Goal: Task Accomplishment & Management: Use online tool/utility

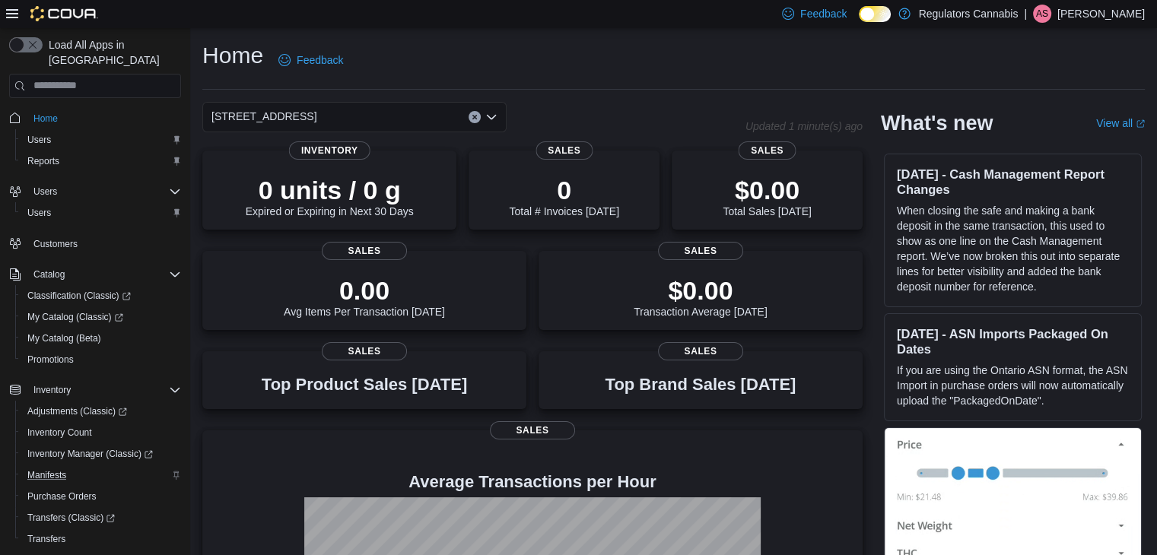
scroll to position [129, 0]
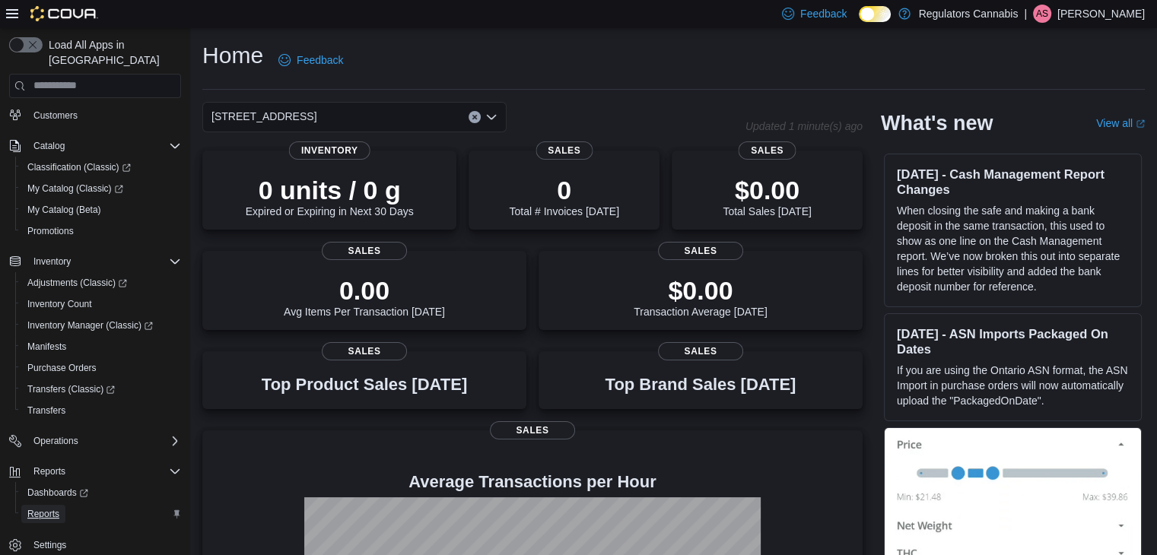
click at [42, 508] on span "Reports" at bounding box center [43, 514] width 32 height 12
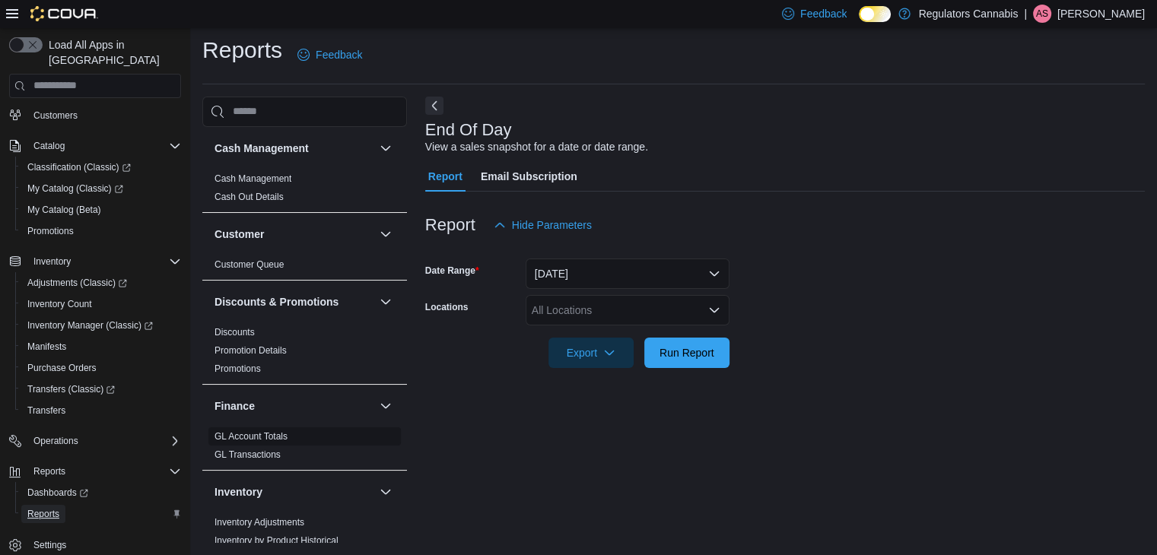
scroll to position [304, 0]
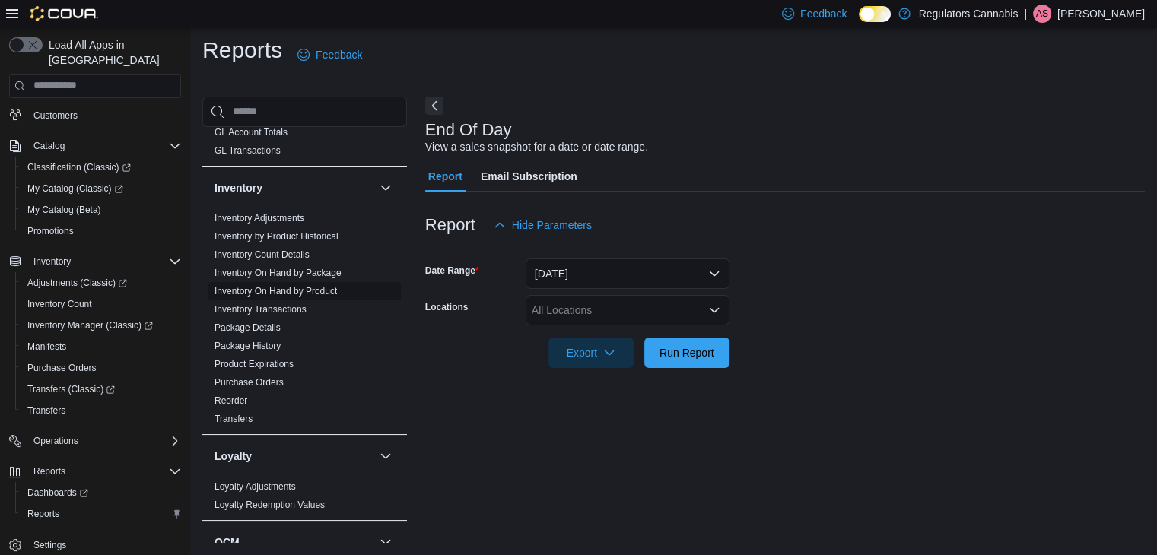
click at [318, 290] on link "Inventory On Hand by Product" at bounding box center [276, 291] width 123 height 11
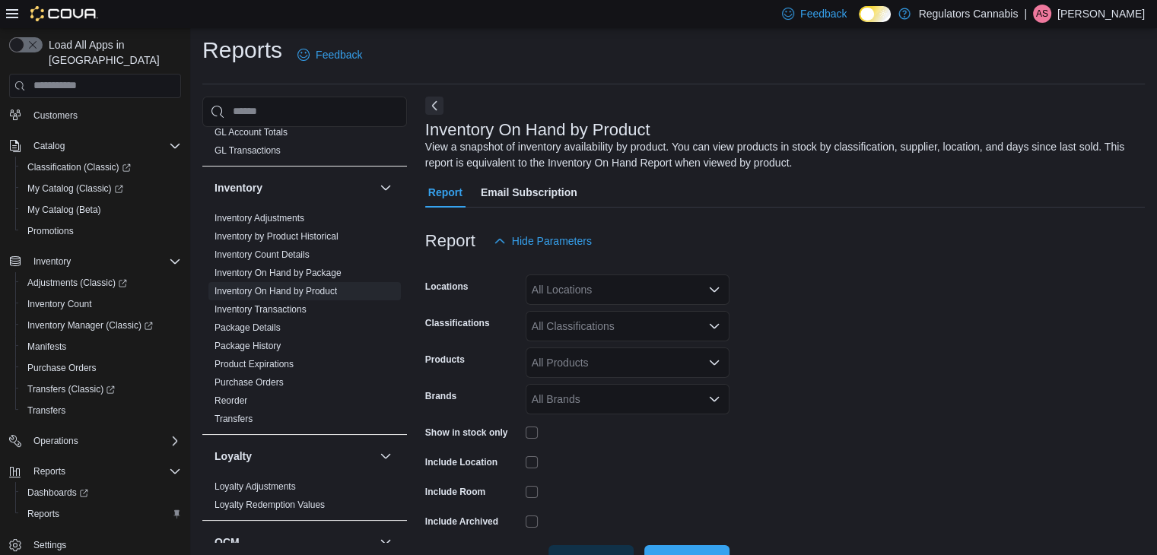
scroll to position [51, 0]
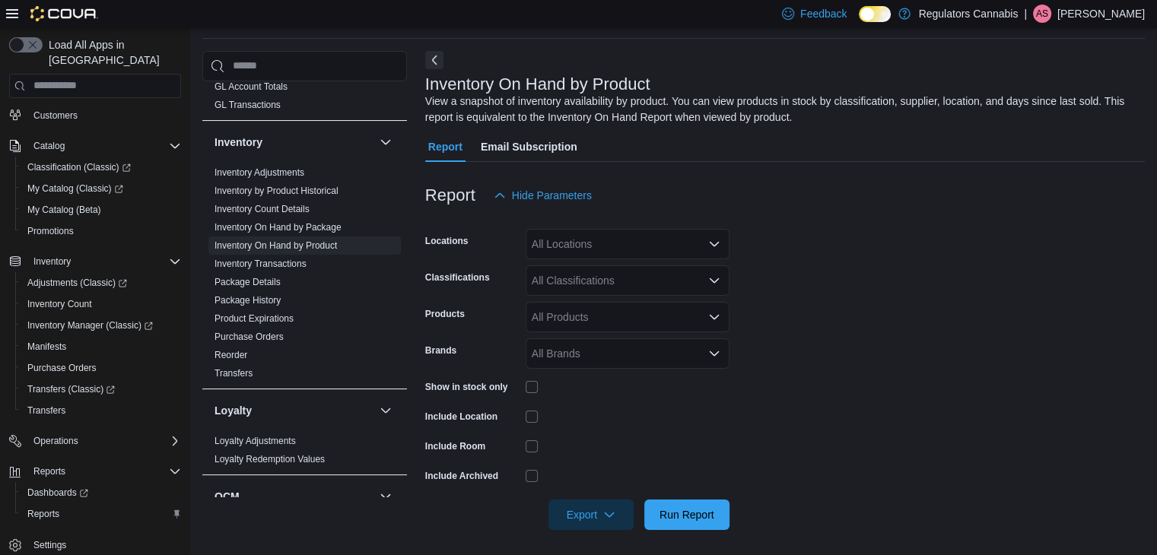
click at [561, 244] on div "All Locations" at bounding box center [628, 244] width 204 height 30
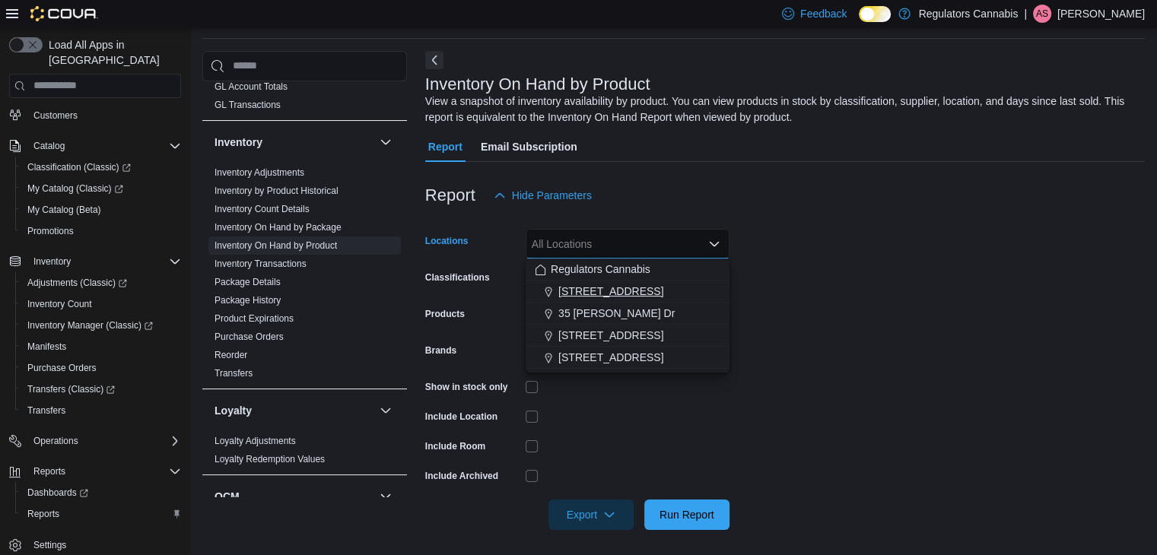
click at [578, 287] on span "[STREET_ADDRESS]" at bounding box center [611, 291] width 105 height 15
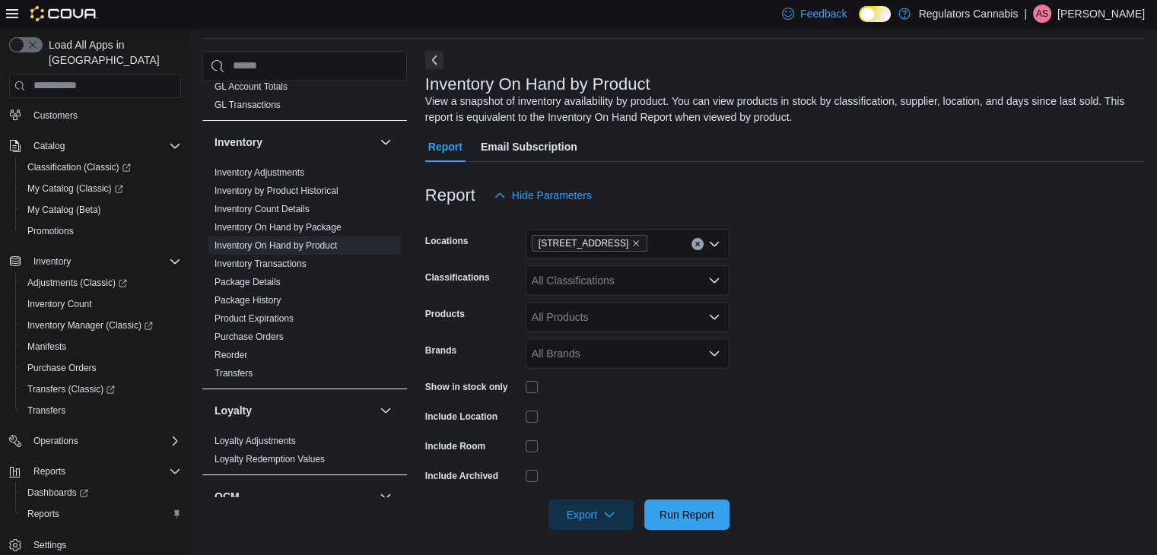
click at [1020, 233] on form "Locations [STREET_ADDRESS] Classifications All Classifications Products All Pro…" at bounding box center [785, 371] width 720 height 320
click at [656, 280] on div "All Classifications" at bounding box center [628, 281] width 204 height 30
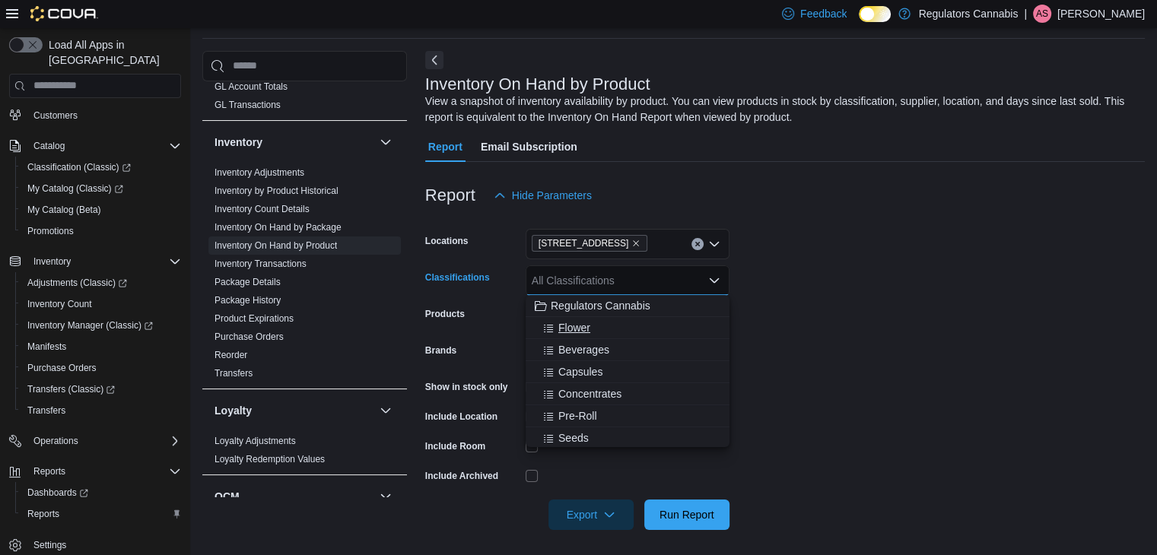
click at [639, 326] on div "Flower" at bounding box center [628, 327] width 186 height 15
click at [945, 301] on form "Locations [STREET_ADDRESS] Classifications Flower Combo box. Selected. Flower. …" at bounding box center [785, 371] width 720 height 320
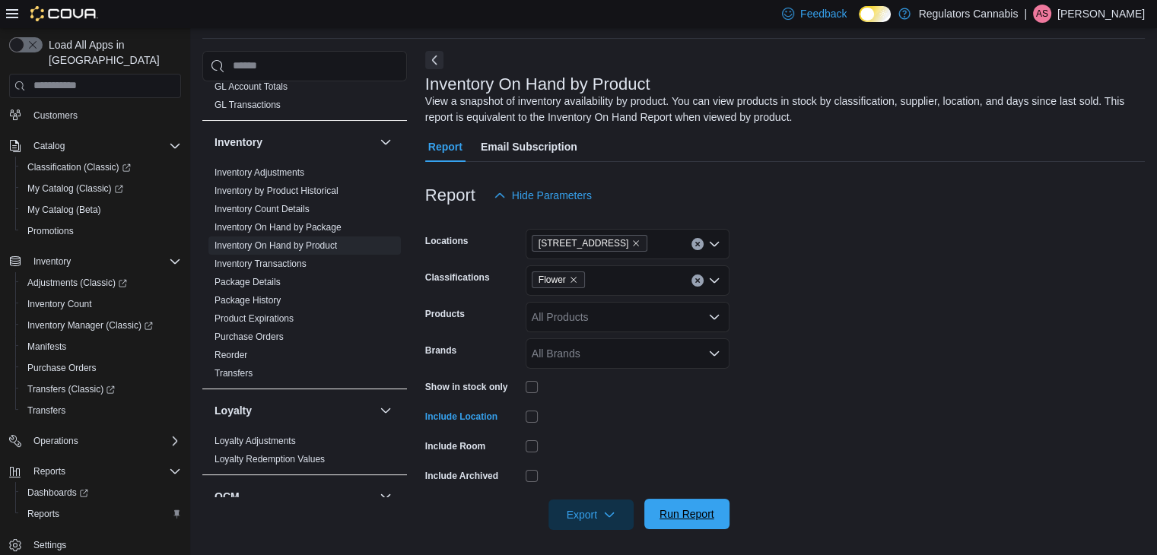
click at [700, 513] on span "Run Report" at bounding box center [687, 514] width 55 height 15
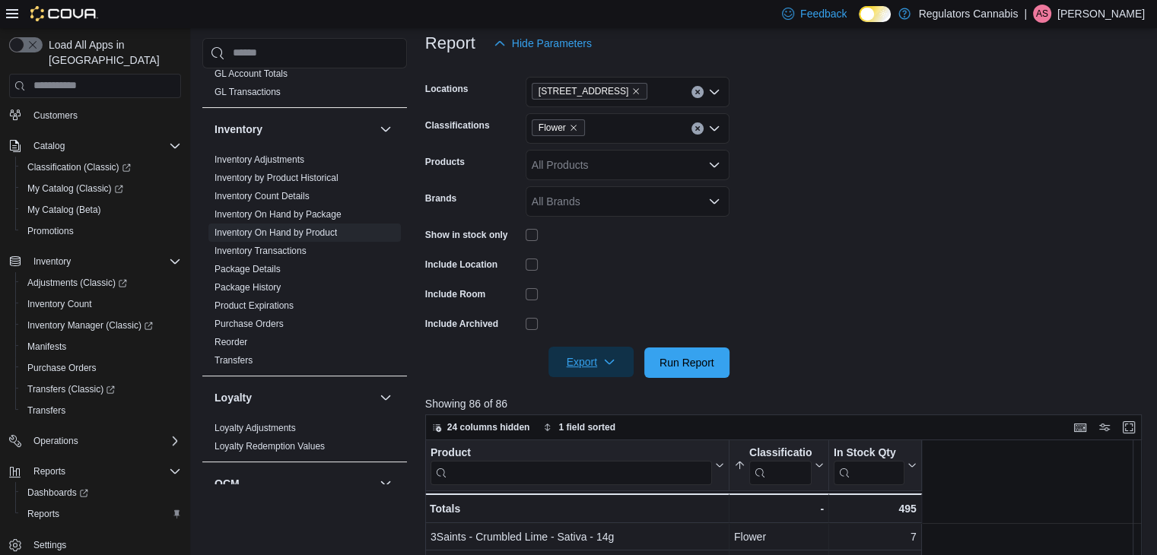
click at [580, 361] on span "Export" at bounding box center [591, 362] width 67 height 30
click at [578, 387] on span "Export to Excel" at bounding box center [593, 393] width 68 height 12
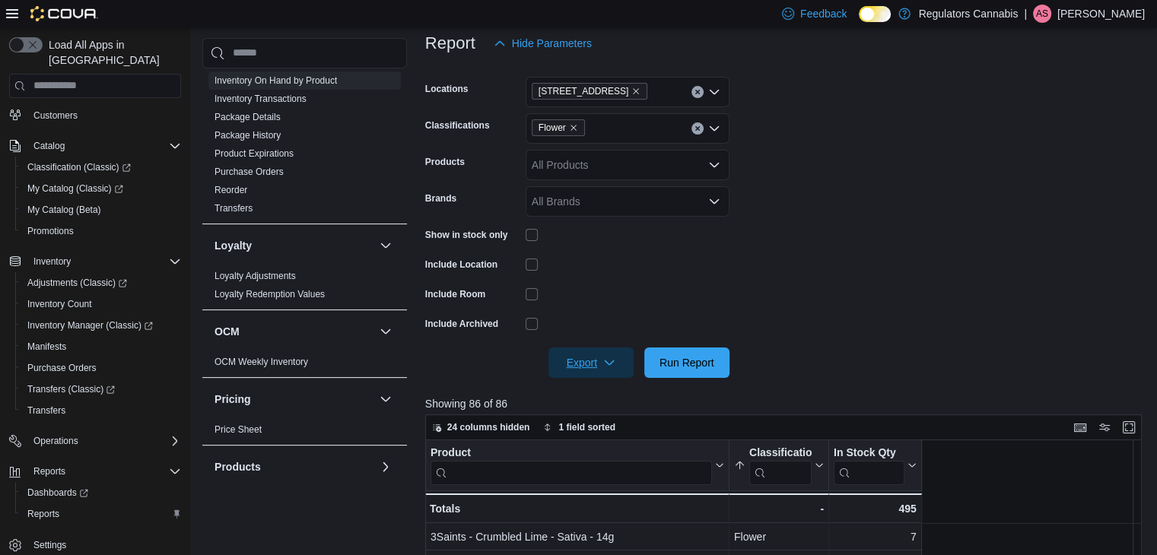
scroll to position [609, 0]
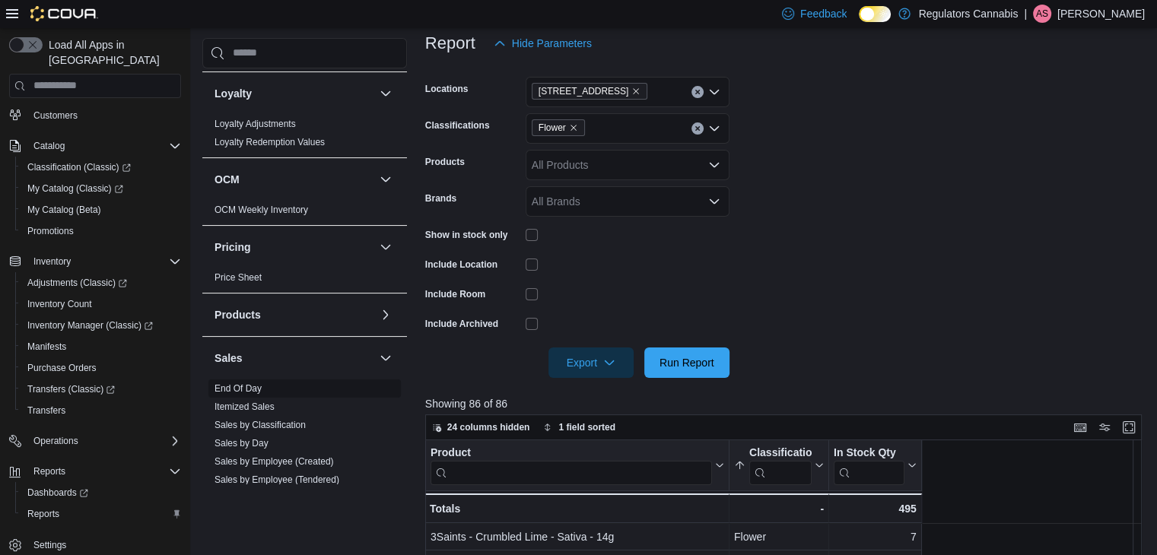
click at [250, 385] on link "End Of Day" at bounding box center [238, 388] width 47 height 11
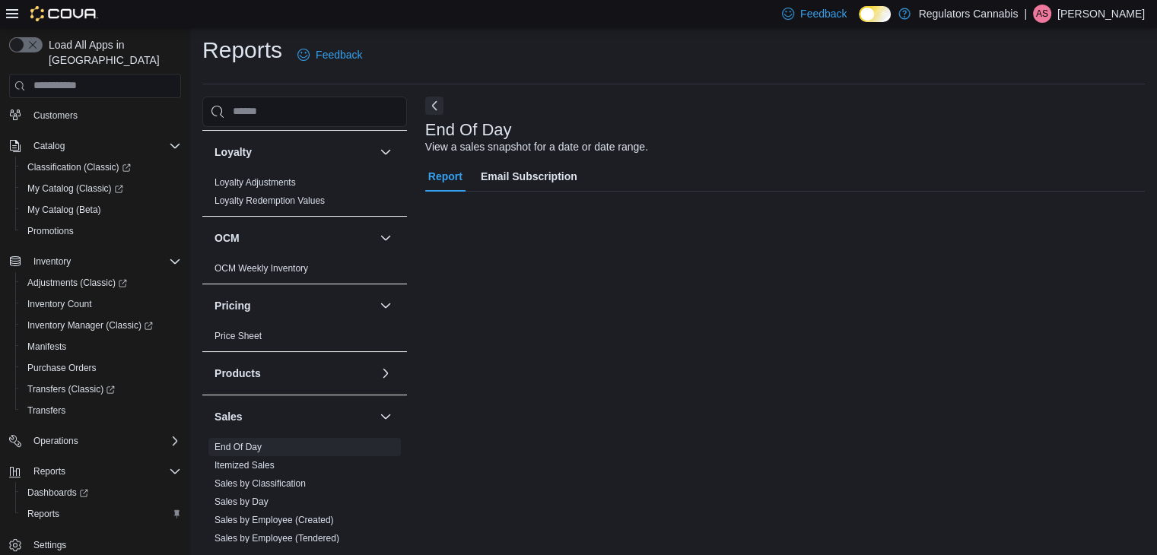
scroll to position [5, 0]
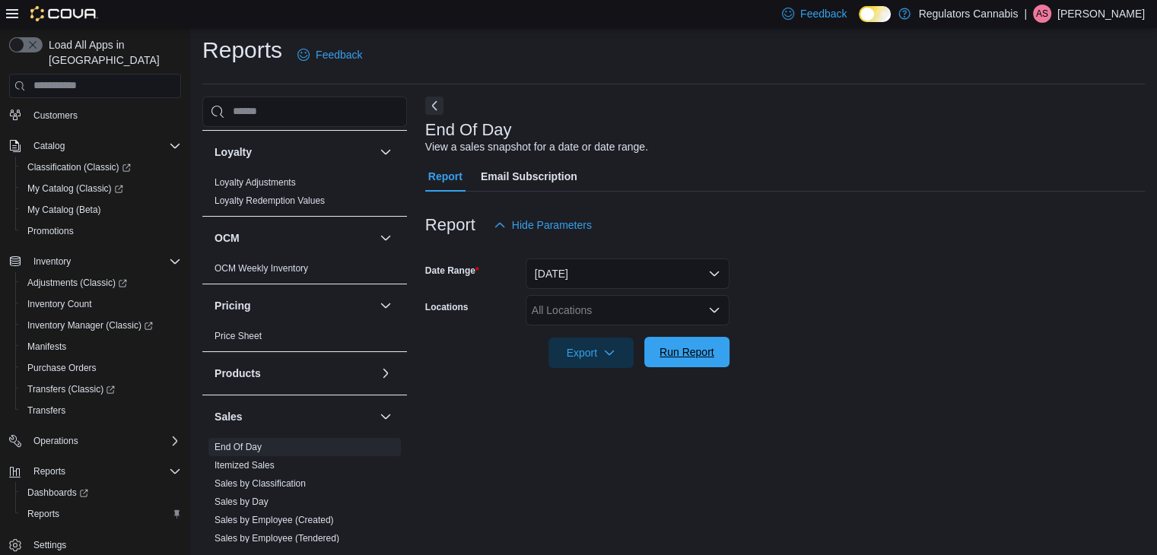
click at [676, 341] on span "Run Report" at bounding box center [687, 352] width 67 height 30
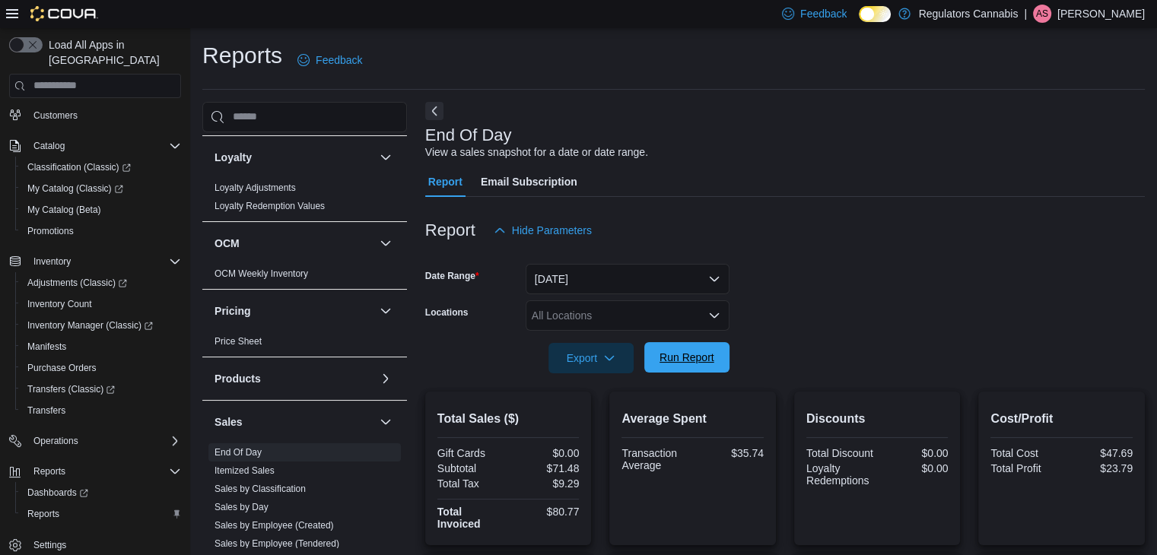
click at [678, 359] on span "Run Report" at bounding box center [687, 357] width 55 height 15
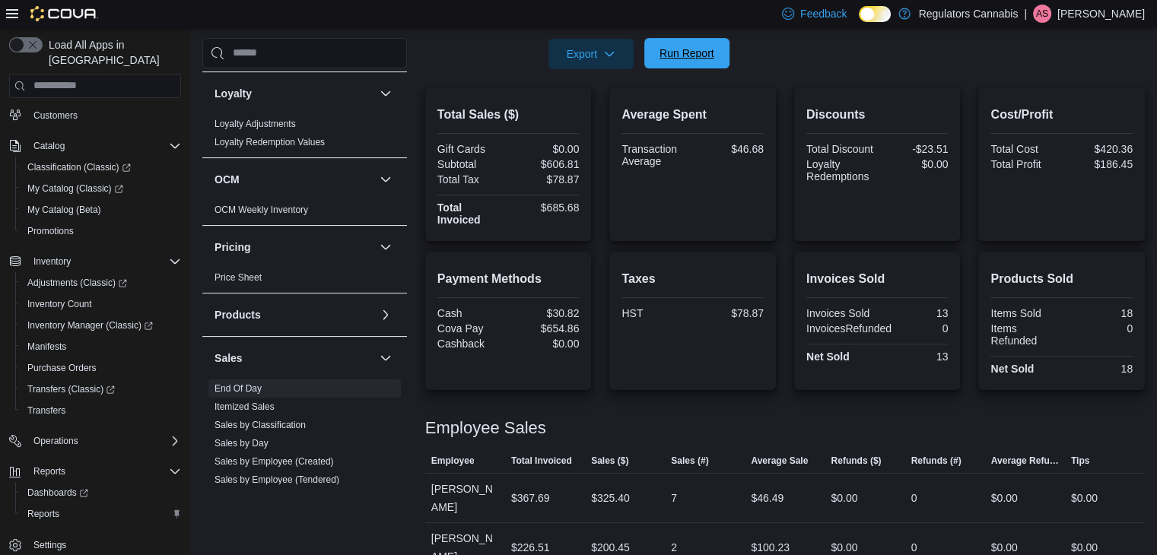
scroll to position [346, 0]
